Goal: Task Accomplishment & Management: Complete application form

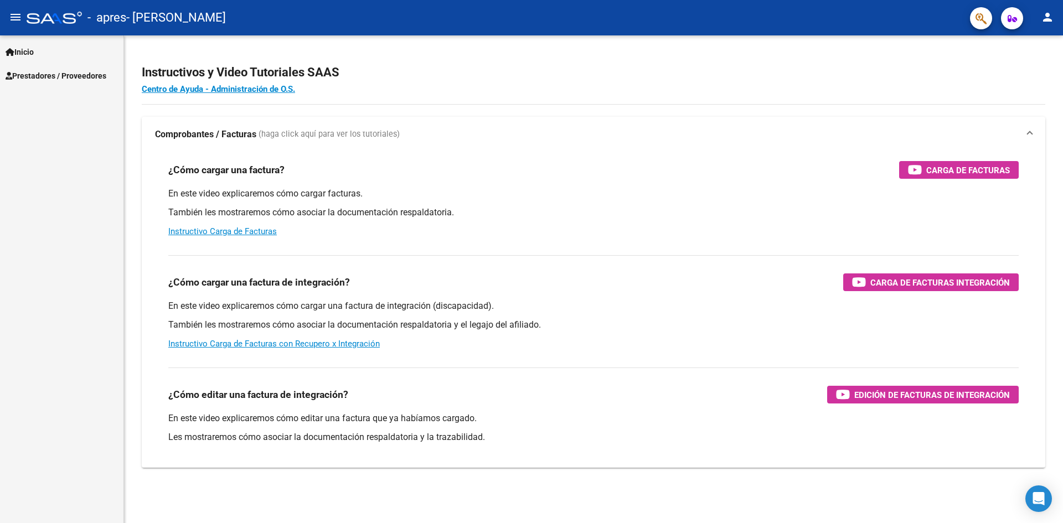
click at [78, 66] on link "Prestadores / Proveedores" at bounding box center [61, 76] width 123 height 24
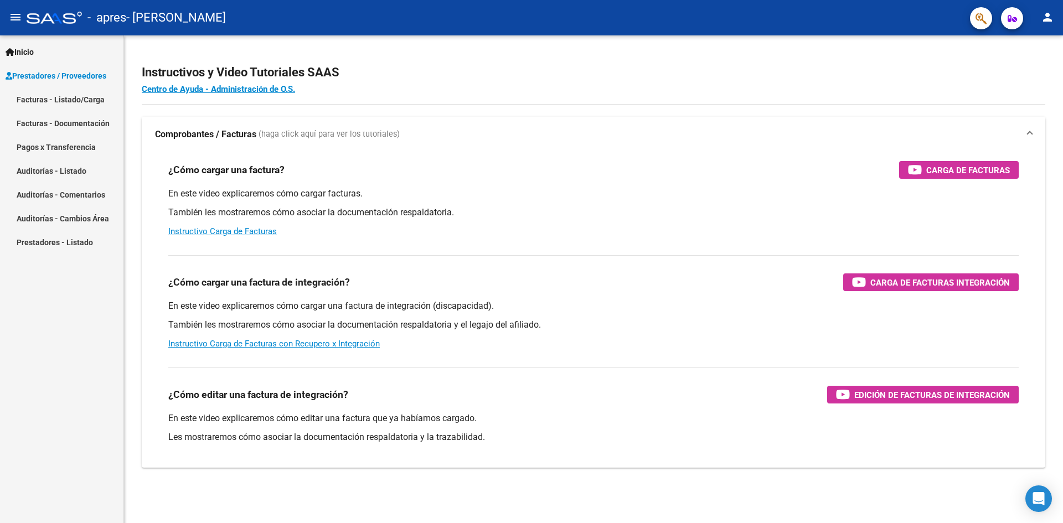
click at [86, 100] on link "Facturas - Listado/Carga" at bounding box center [61, 99] width 123 height 24
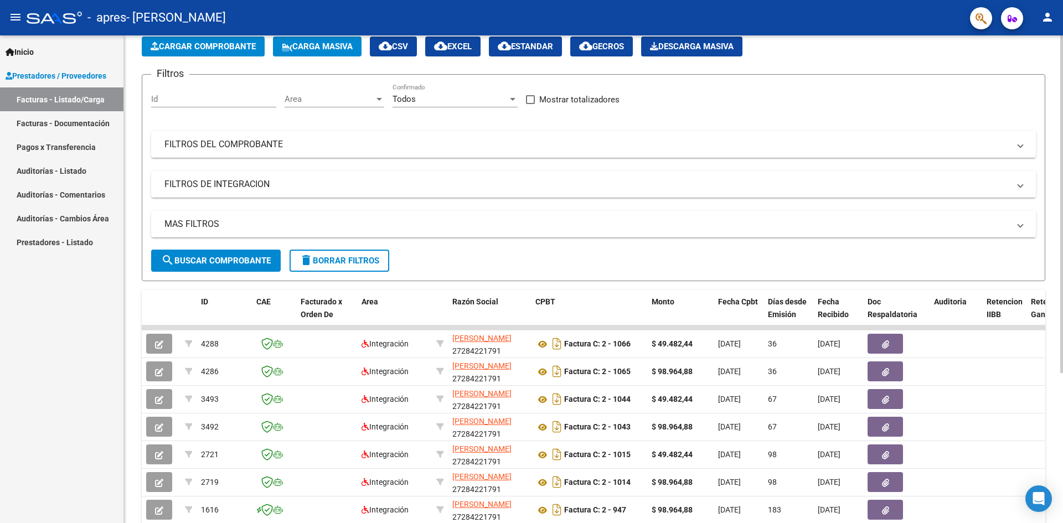
scroll to position [55, 0]
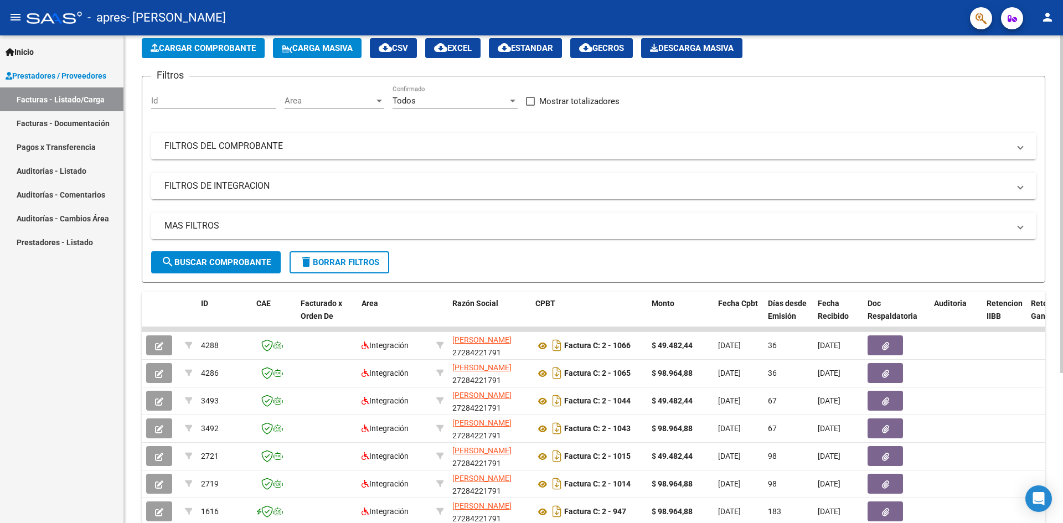
click at [218, 52] on span "Cargar Comprobante" at bounding box center [203, 48] width 105 height 10
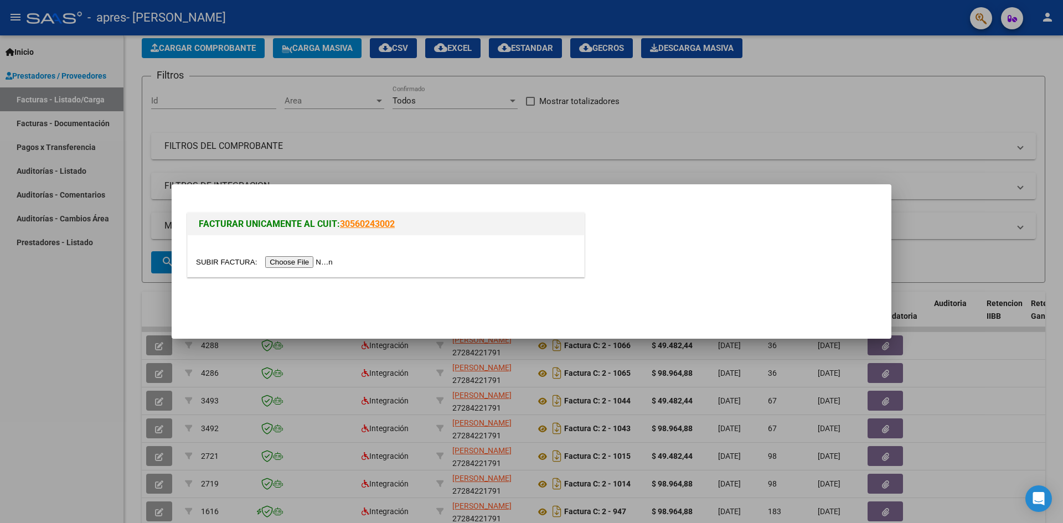
click at [326, 260] on input "file" at bounding box center [266, 262] width 140 height 12
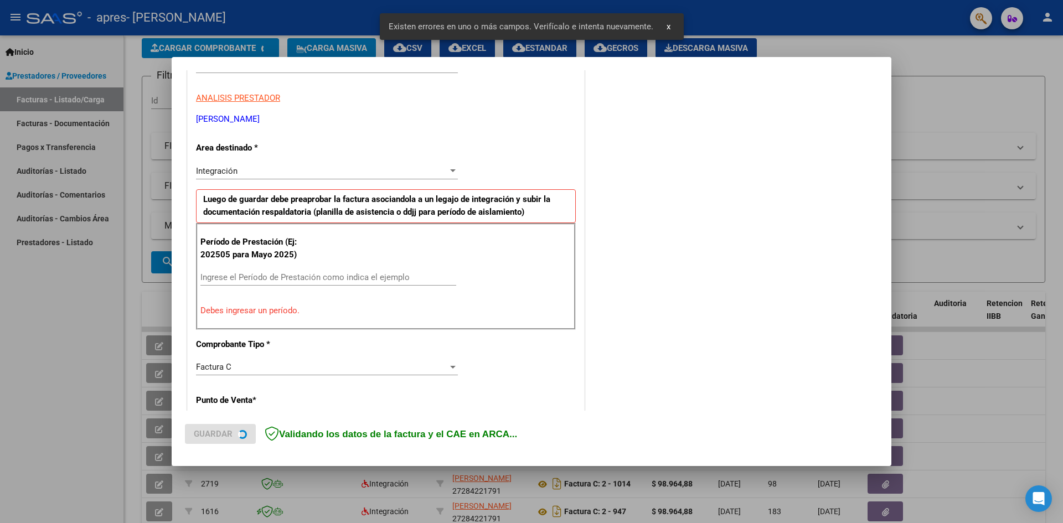
scroll to position [195, 0]
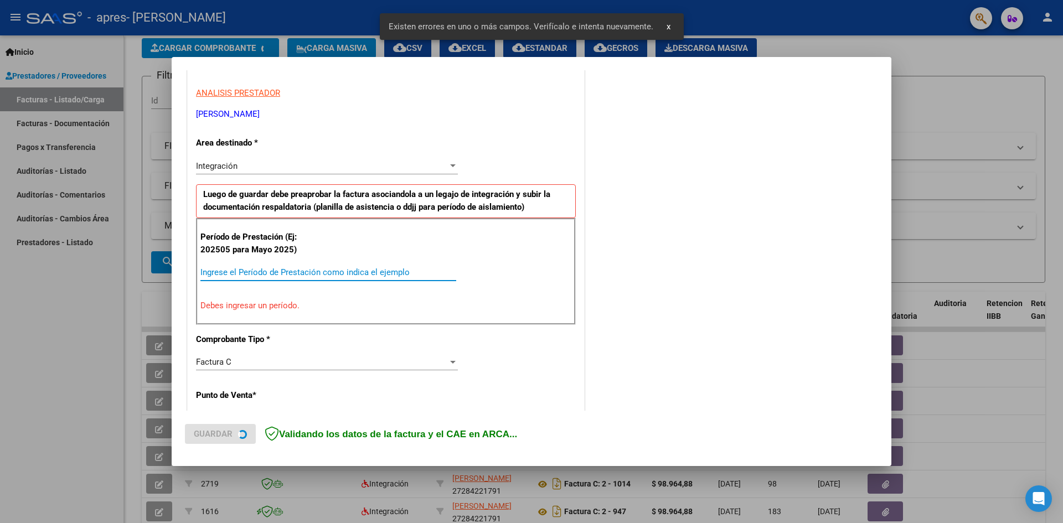
click at [285, 274] on input "Ingrese el Período de Prestación como indica el ejemplo" at bounding box center [328, 272] width 256 height 10
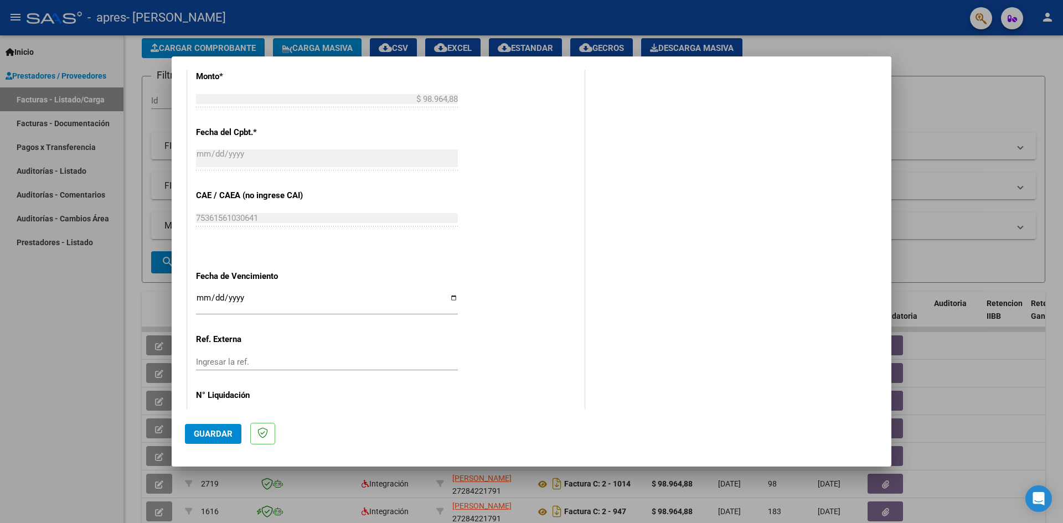
scroll to position [634, 0]
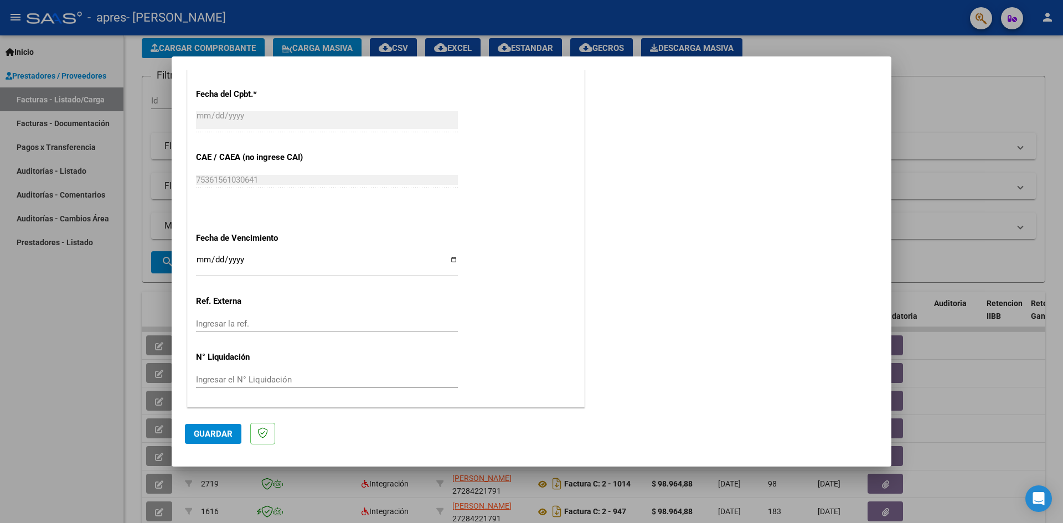
type input "202508"
click at [441, 262] on input "Ingresar la fecha" at bounding box center [327, 264] width 262 height 18
click at [452, 261] on input "Ingresar la fecha" at bounding box center [327, 264] width 262 height 18
type input "[DATE]"
click at [214, 428] on button "Guardar" at bounding box center [213, 434] width 56 height 20
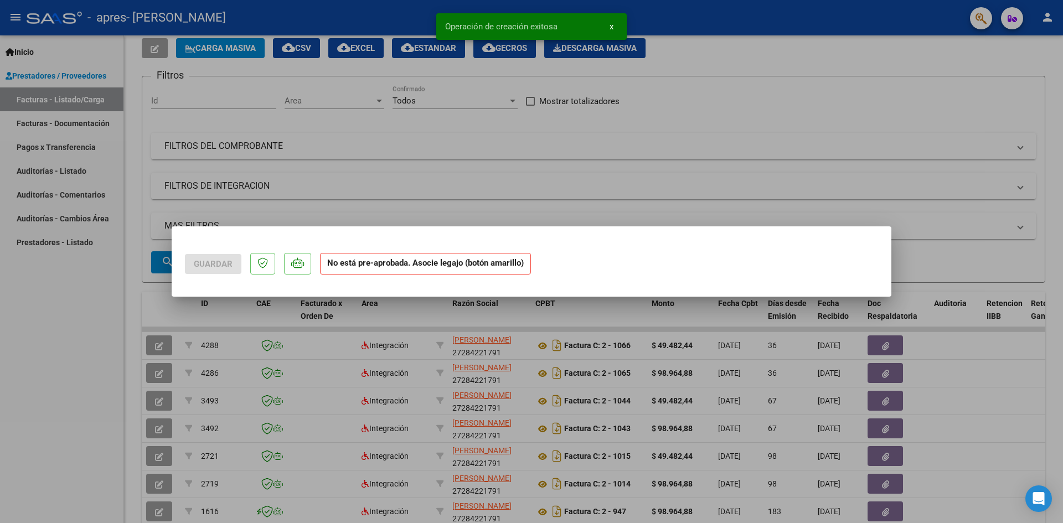
scroll to position [0, 0]
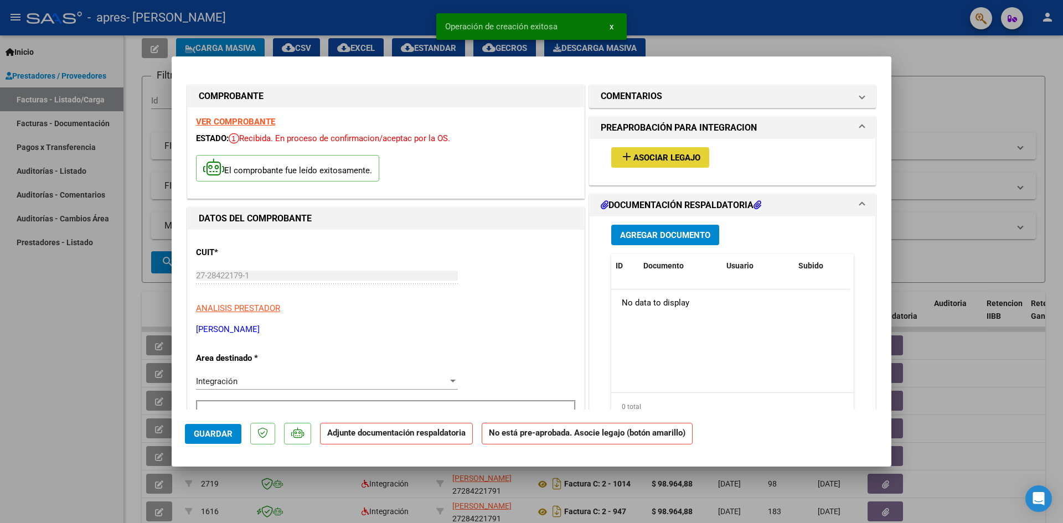
click at [670, 159] on span "Asociar Legajo" at bounding box center [666, 158] width 67 height 10
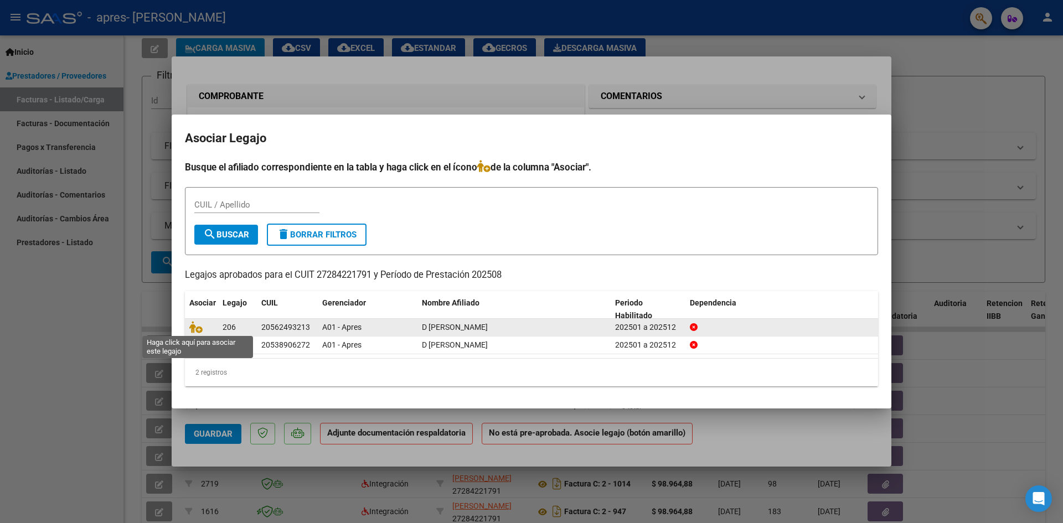
drag, startPoint x: 195, startPoint y: 327, endPoint x: 359, endPoint y: 328, distance: 163.3
click at [195, 327] on icon at bounding box center [195, 327] width 13 height 12
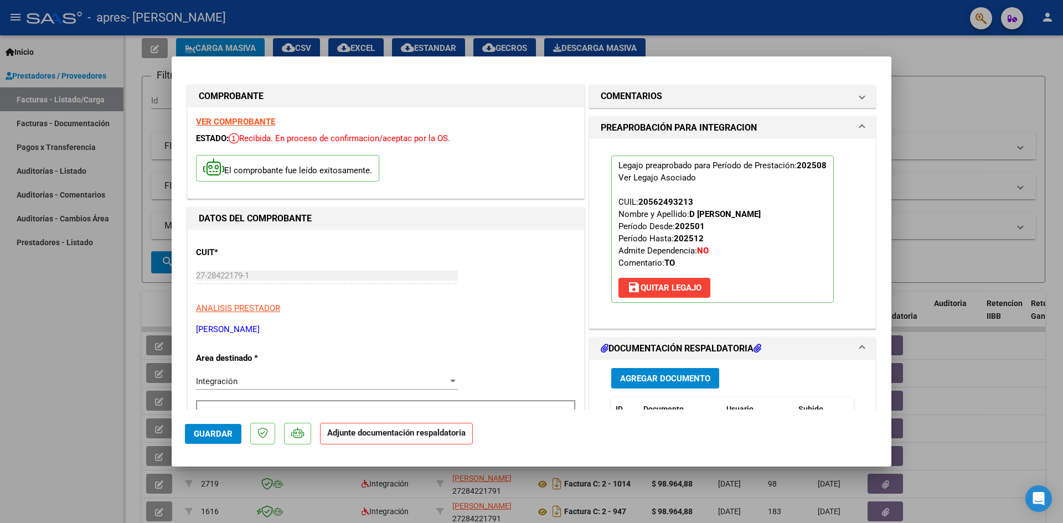
click at [639, 376] on span "Agregar Documento" at bounding box center [665, 379] width 90 height 10
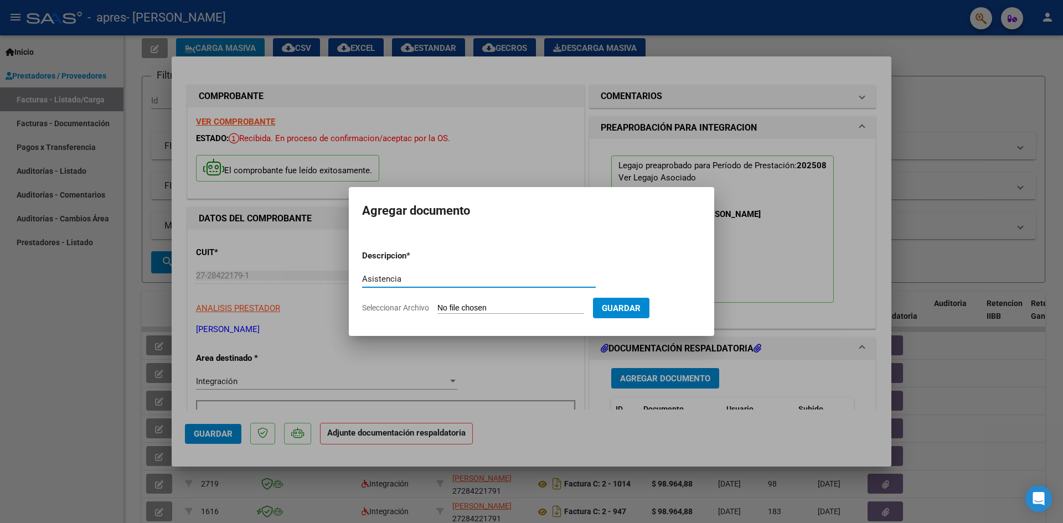
type input "Asistencia"
click at [431, 304] on app-file-uploader "Seleccionar Archivo" at bounding box center [477, 308] width 231 height 10
click at [453, 309] on input "Seleccionar Archivo" at bounding box center [510, 308] width 147 height 11
type input "C:\fakepath\[PERSON_NAME].pdf"
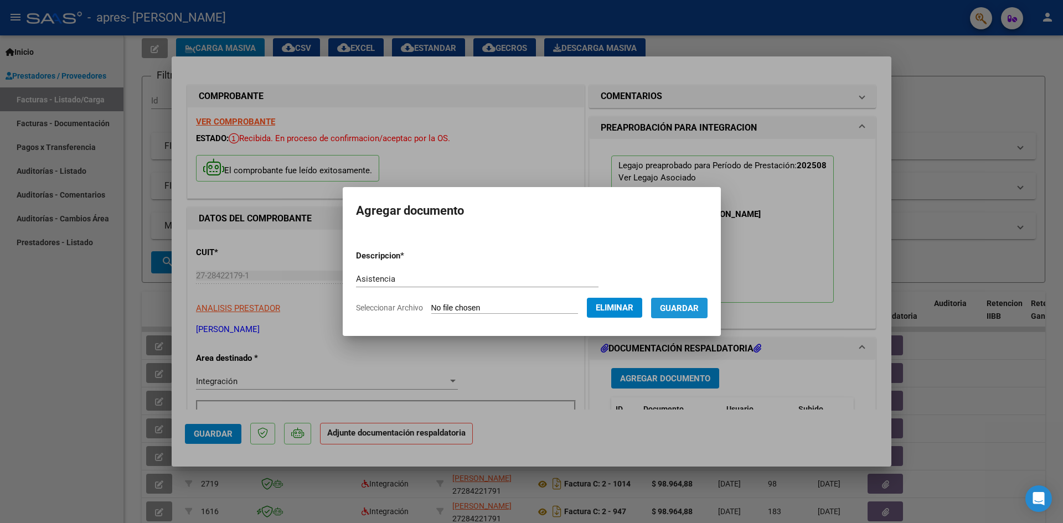
click at [691, 311] on span "Guardar" at bounding box center [679, 308] width 39 height 10
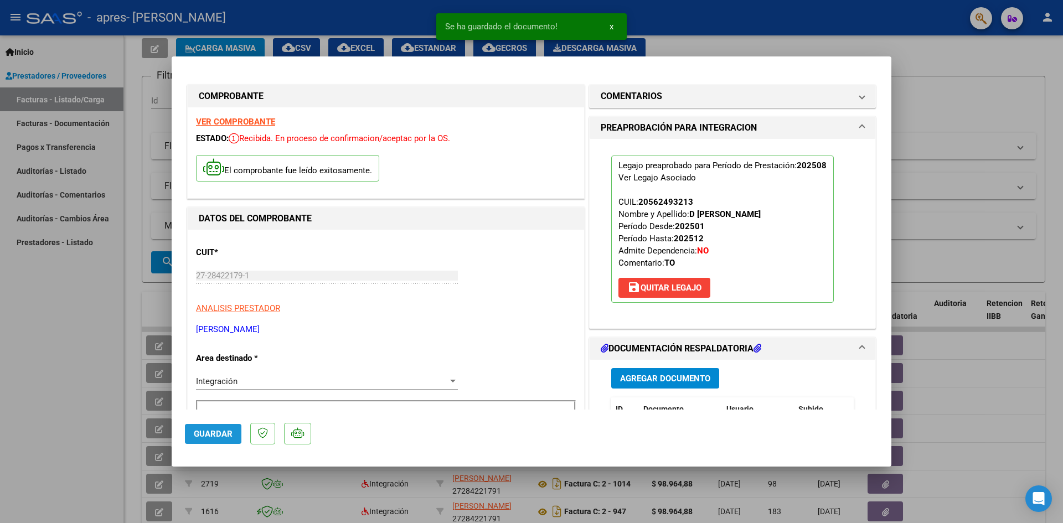
click at [229, 432] on span "Guardar" at bounding box center [213, 434] width 39 height 10
click at [115, 309] on div at bounding box center [531, 261] width 1063 height 523
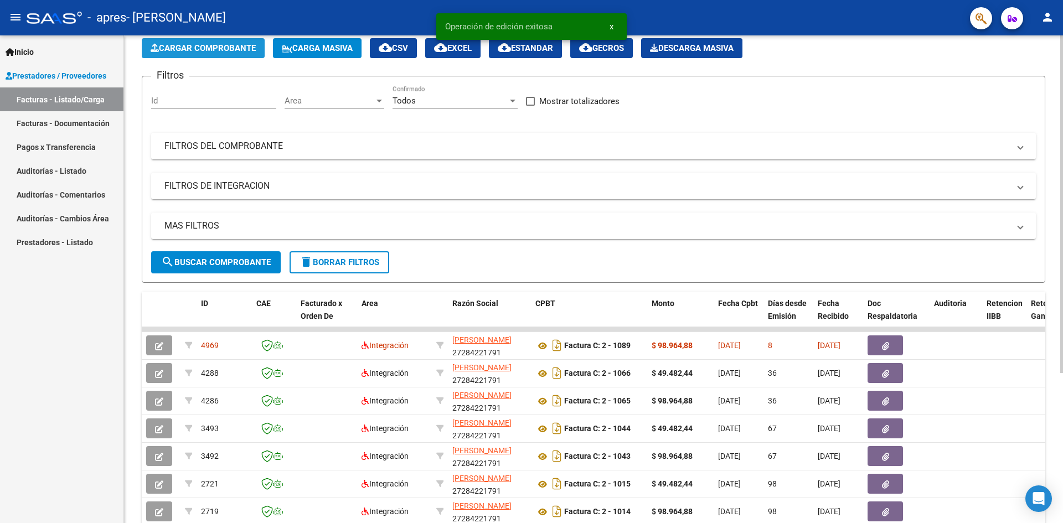
click at [210, 46] on span "Cargar Comprobante" at bounding box center [203, 48] width 105 height 10
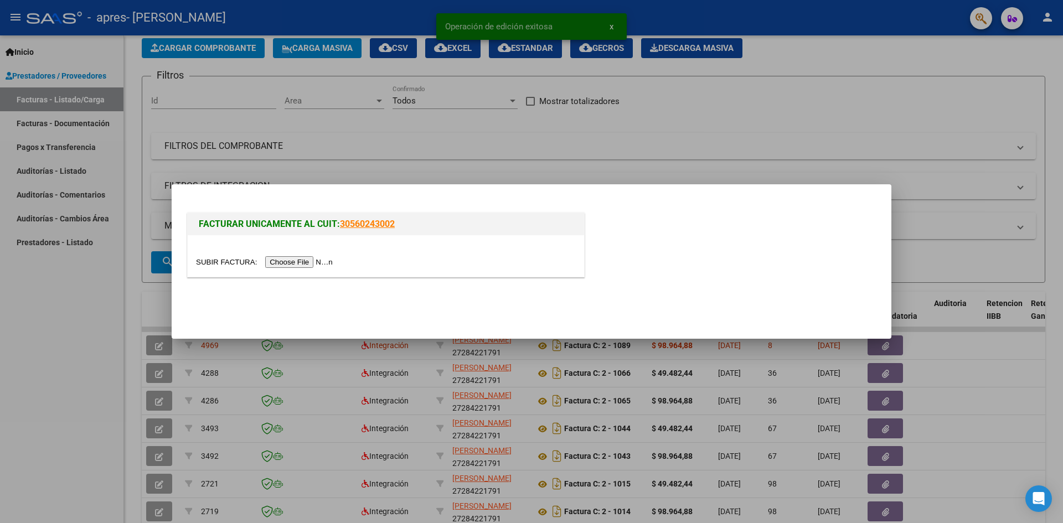
click at [291, 270] on div at bounding box center [386, 256] width 396 height 42
click at [294, 260] on input "file" at bounding box center [266, 262] width 140 height 12
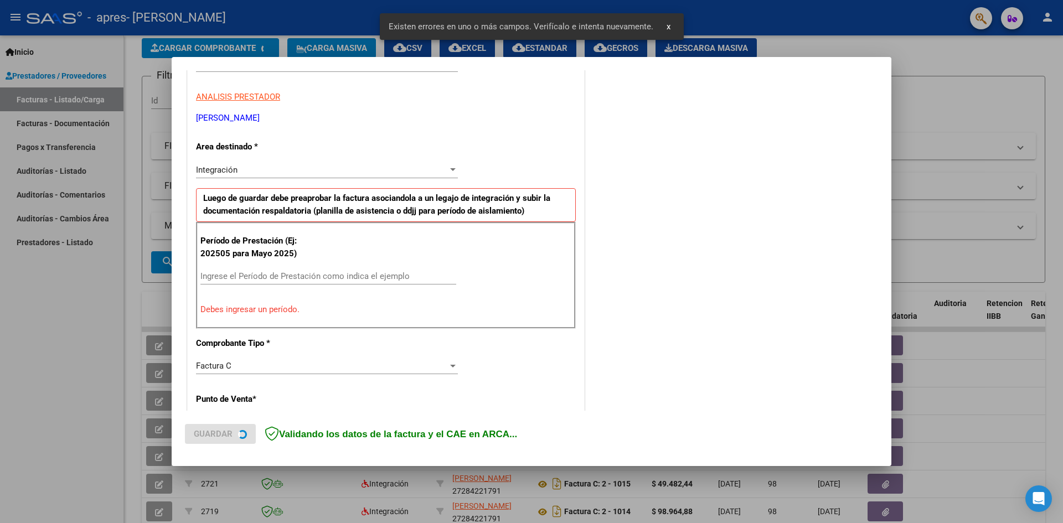
scroll to position [195, 0]
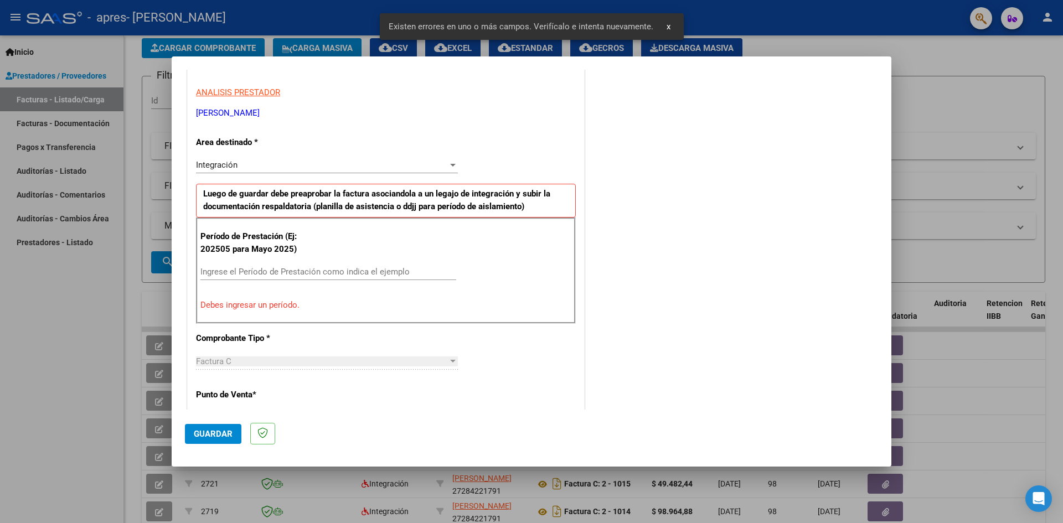
click at [225, 278] on div "Ingrese el Período de Prestación como indica el ejemplo" at bounding box center [328, 271] width 256 height 17
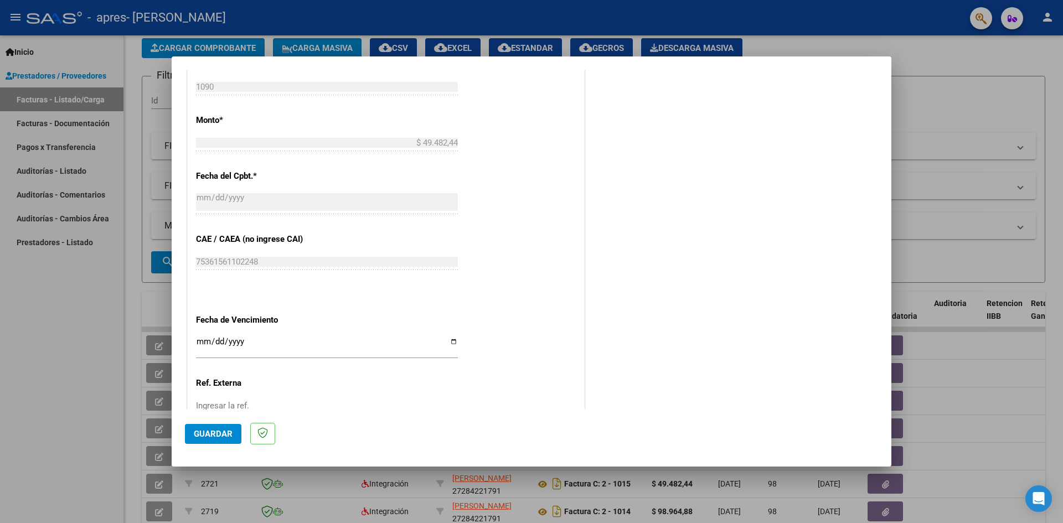
scroll to position [582, 0]
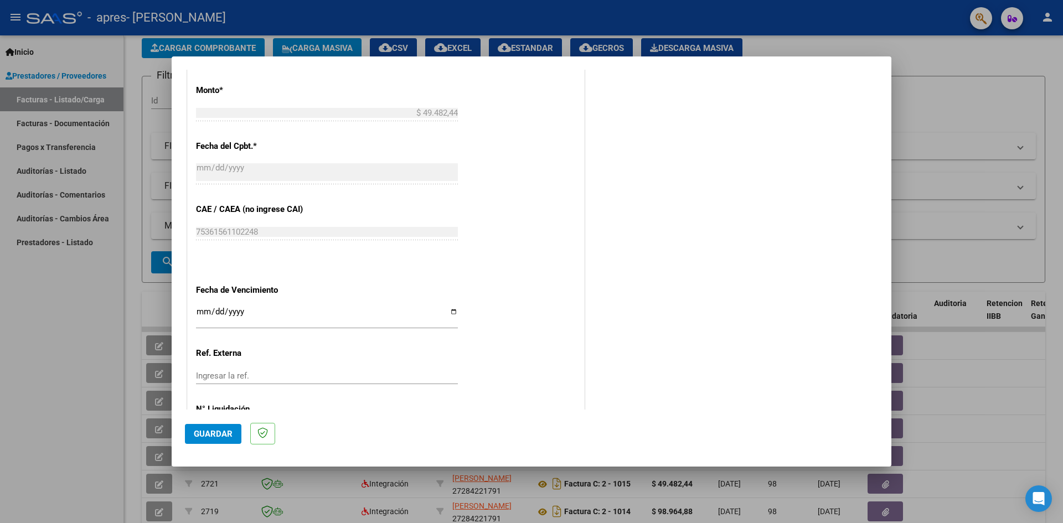
type input "202508"
click at [447, 312] on input "Ingresar la fecha" at bounding box center [327, 316] width 262 height 18
type input "[DATE]"
drag, startPoint x: 195, startPoint y: 439, endPoint x: 203, endPoint y: 437, distance: 7.9
click at [195, 439] on button "Guardar" at bounding box center [213, 434] width 56 height 20
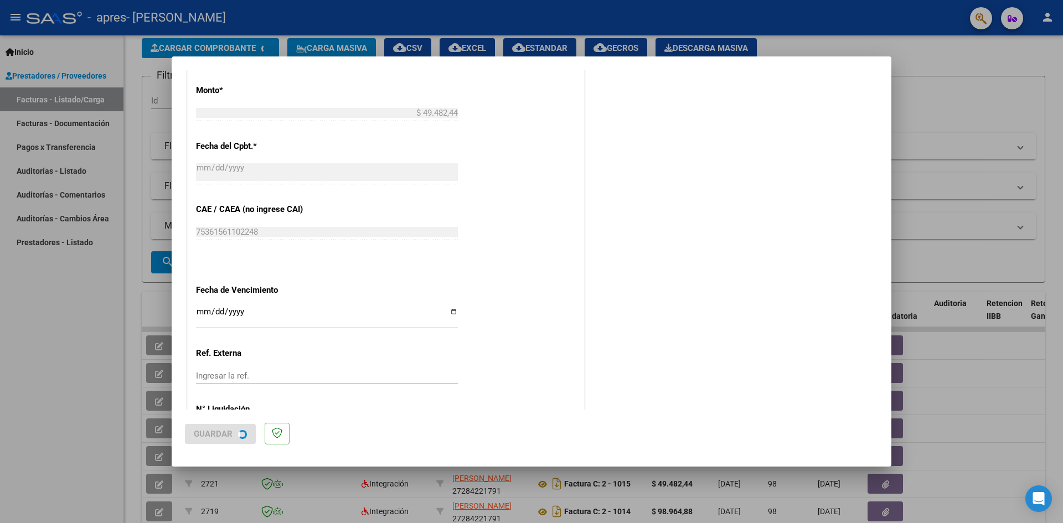
scroll to position [0, 0]
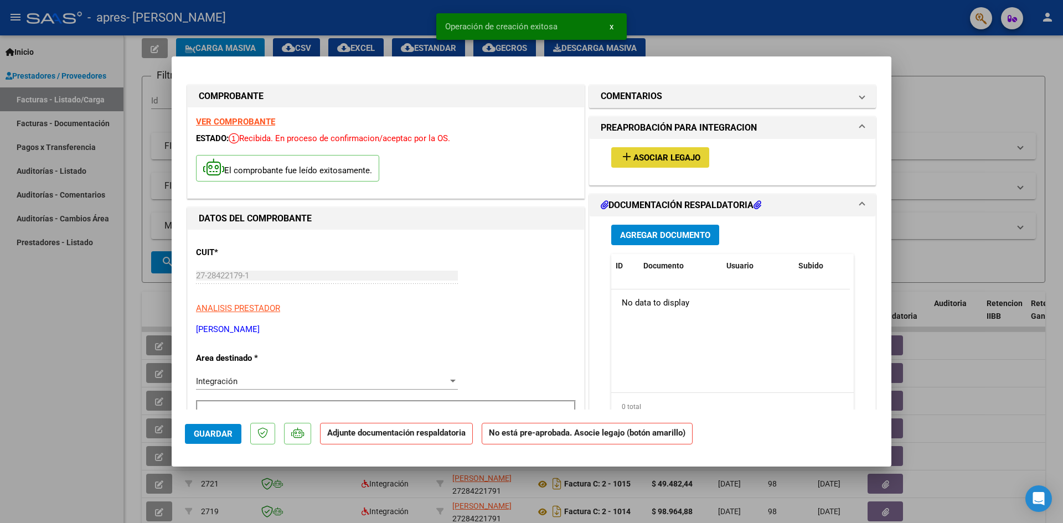
click at [667, 163] on button "add Asociar Legajo" at bounding box center [660, 157] width 98 height 20
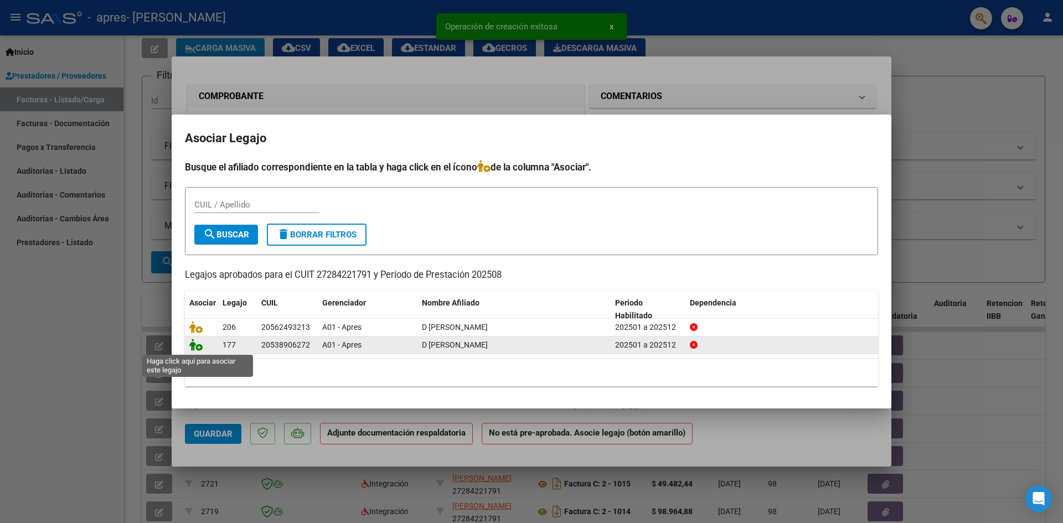
click at [194, 347] on icon at bounding box center [195, 345] width 13 height 12
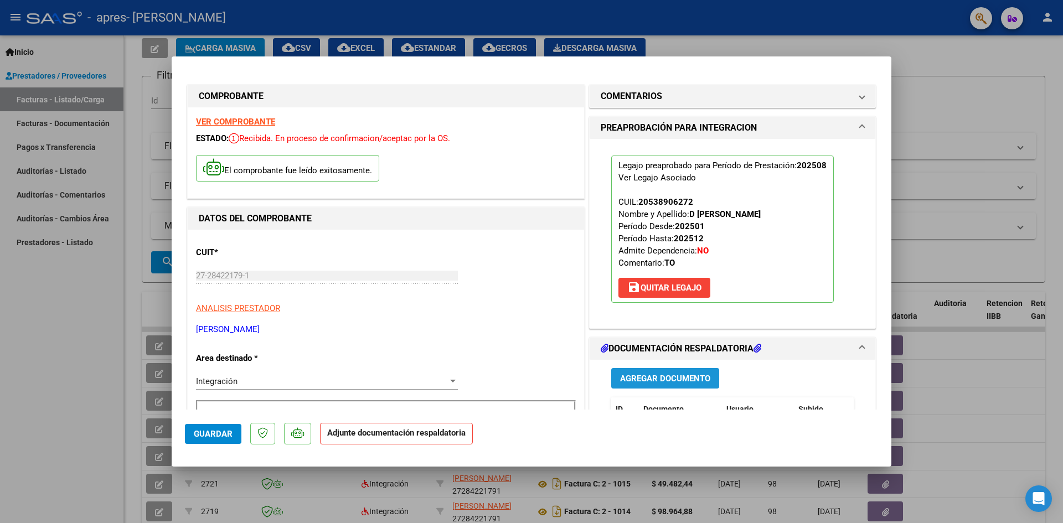
click at [649, 379] on span "Agregar Documento" at bounding box center [665, 379] width 90 height 10
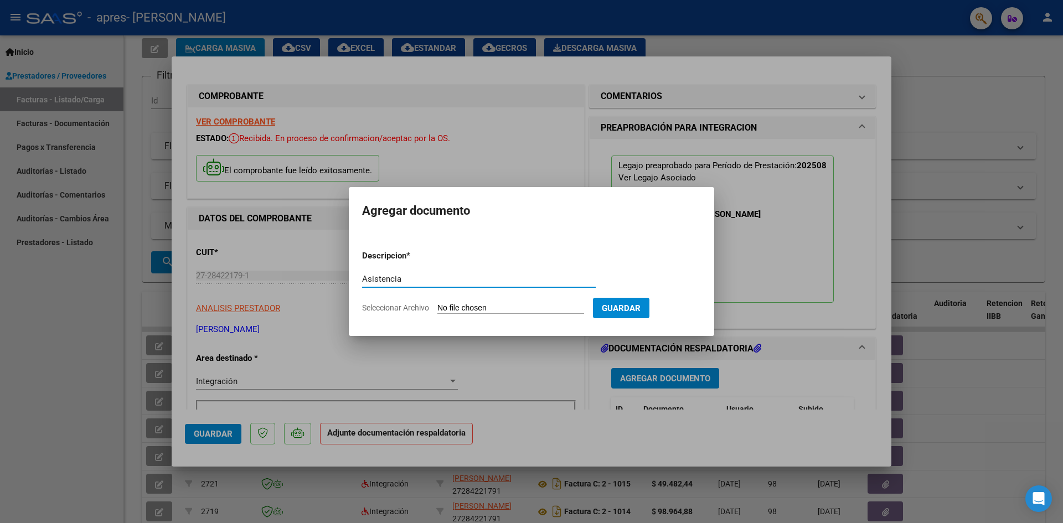
type input "Asistencia"
click at [458, 307] on input "Seleccionar Archivo" at bounding box center [510, 308] width 147 height 11
type input "C:\fakepath\[PERSON_NAME].pdf"
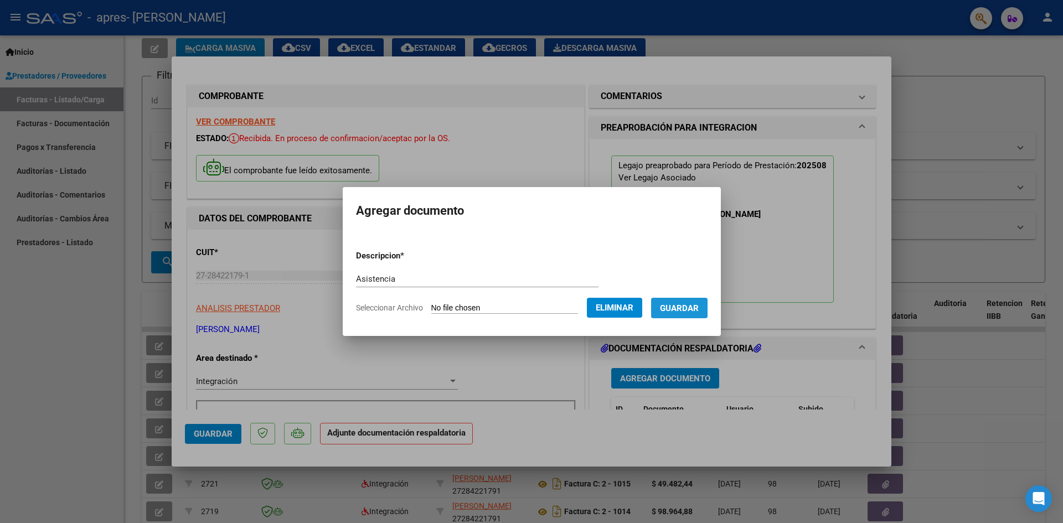
click at [685, 307] on span "Guardar" at bounding box center [679, 308] width 39 height 10
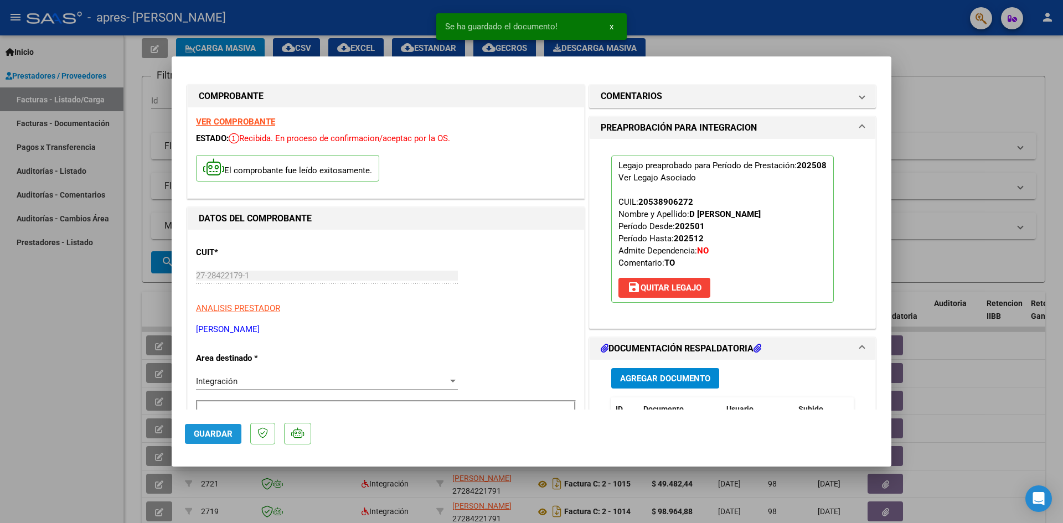
click at [209, 436] on span "Guardar" at bounding box center [213, 434] width 39 height 10
click at [95, 390] on div at bounding box center [531, 261] width 1063 height 523
type input "$ 0,00"
